Goal: Obtain resource: Download file/media

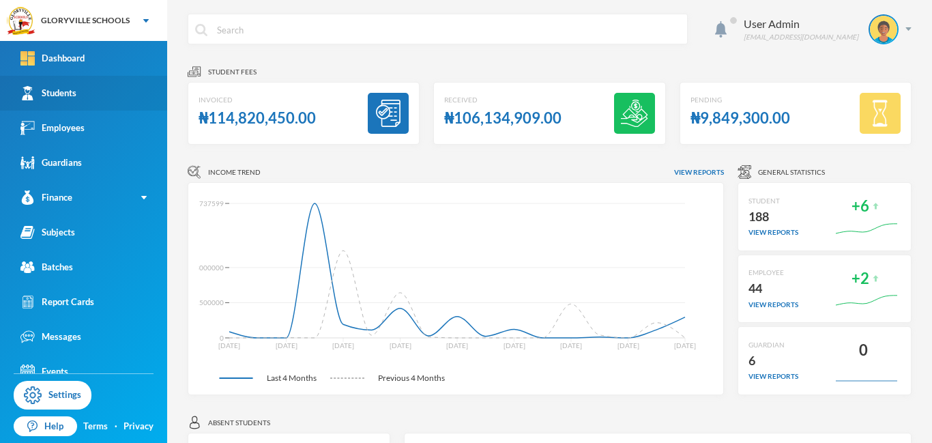
click at [86, 96] on link "Students" at bounding box center [83, 93] width 167 height 35
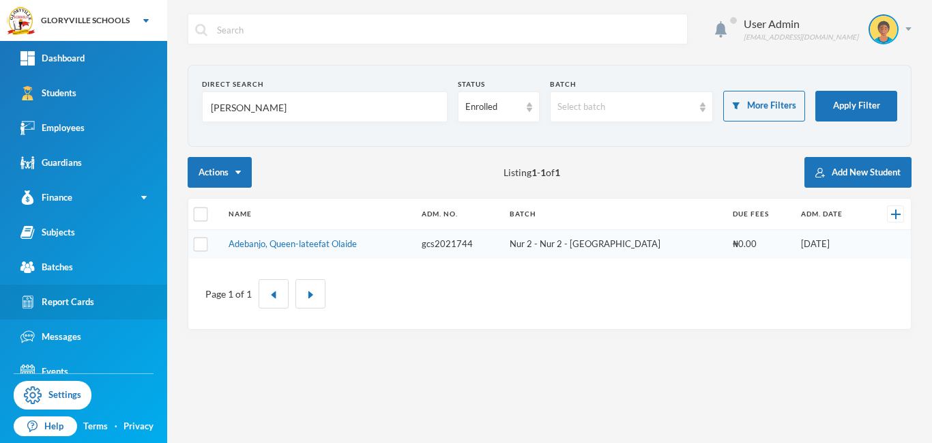
click at [91, 301] on div "Report Cards" at bounding box center [57, 302] width 74 height 14
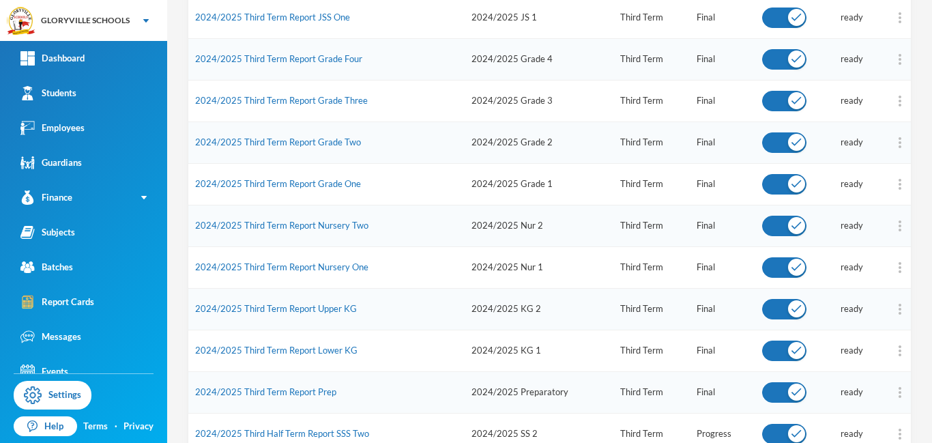
scroll to position [368, 0]
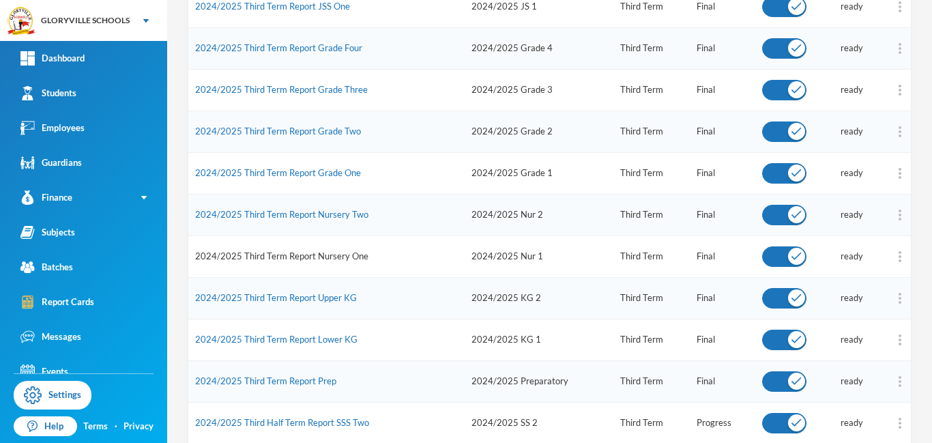
click at [331, 255] on link "2024/2025 Third Term Report Nursery One" at bounding box center [281, 255] width 173 height 11
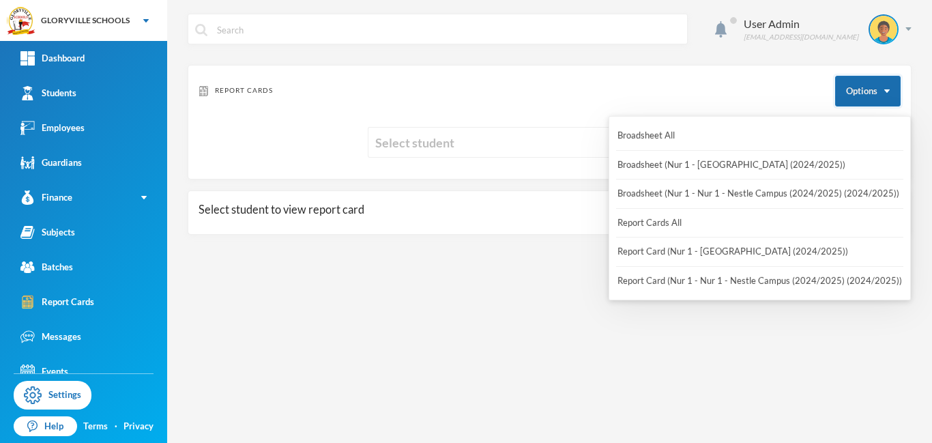
click at [878, 87] on button "Options" at bounding box center [867, 91] width 65 height 31
click at [751, 191] on button "Broadsheet (Nur 1 - Nur 1 - Nestle Campus (2024/2025) (2024/2025))" at bounding box center [758, 193] width 284 height 25
